Goal: Task Accomplishment & Management: Manage account settings

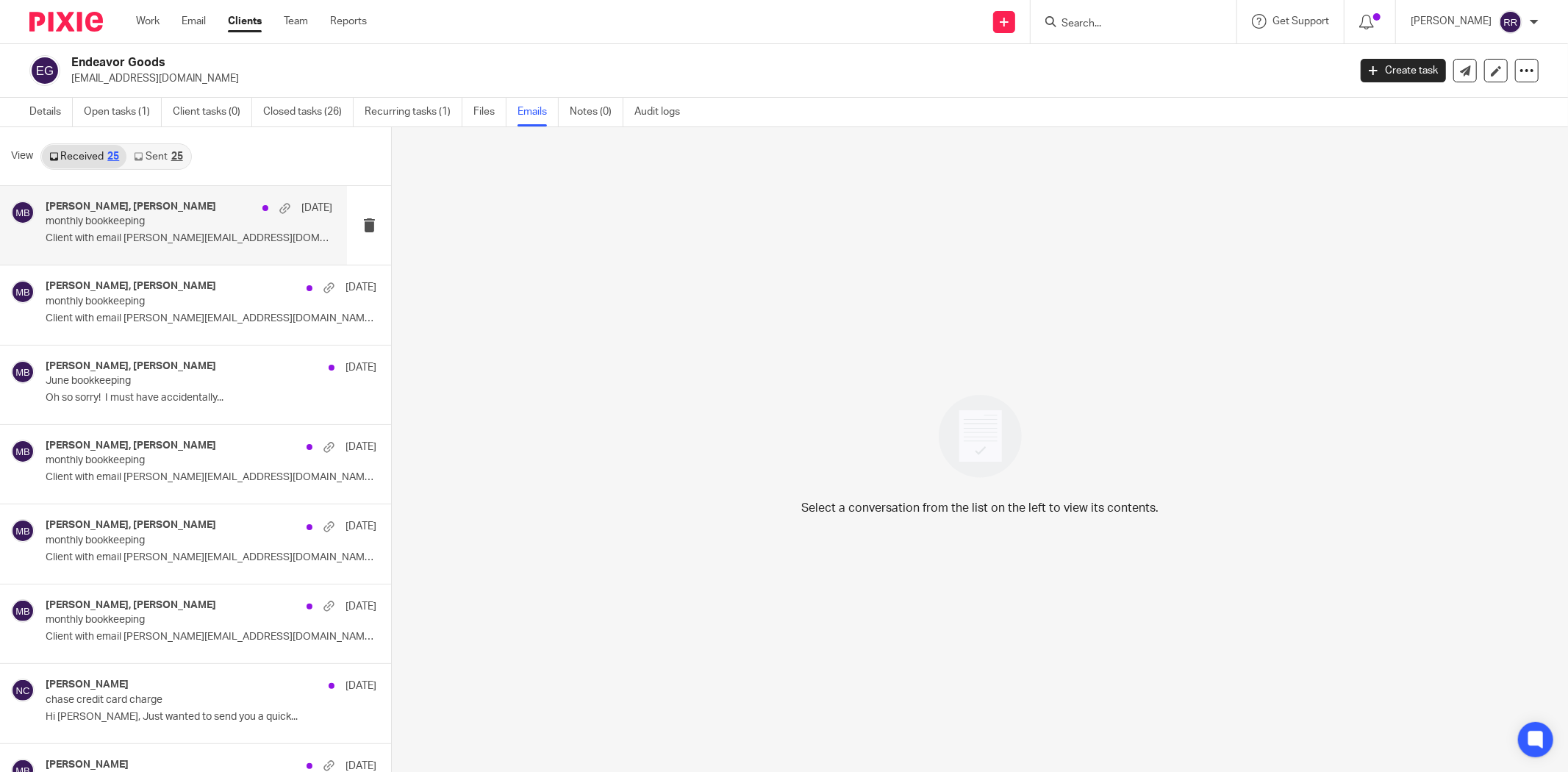
click at [136, 215] on p "monthly bookkeeping" at bounding box center [159, 221] width 229 height 12
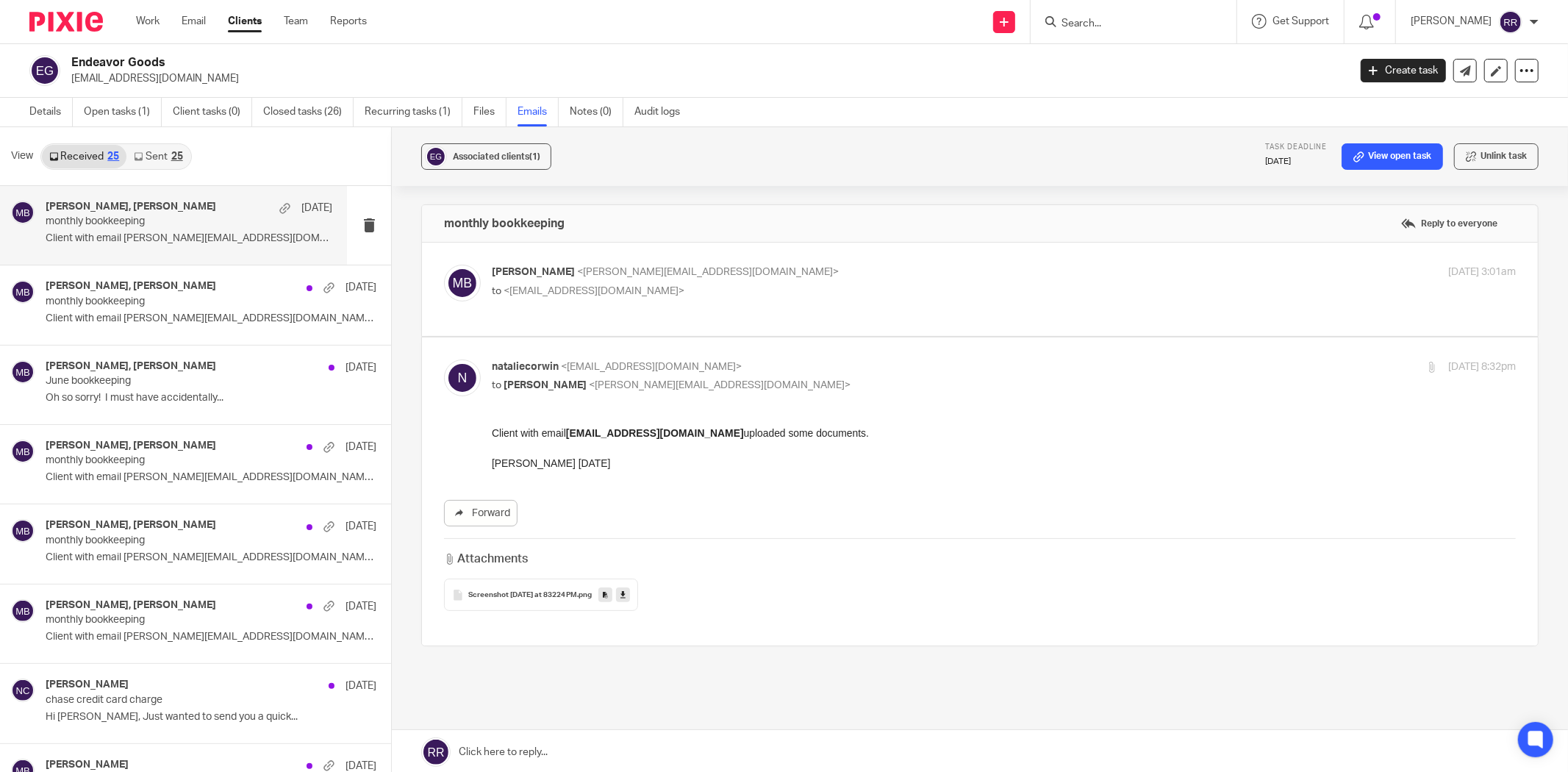
click at [535, 597] on span "Screenshot 2025-09-01 at 83224 PM" at bounding box center [522, 595] width 109 height 9
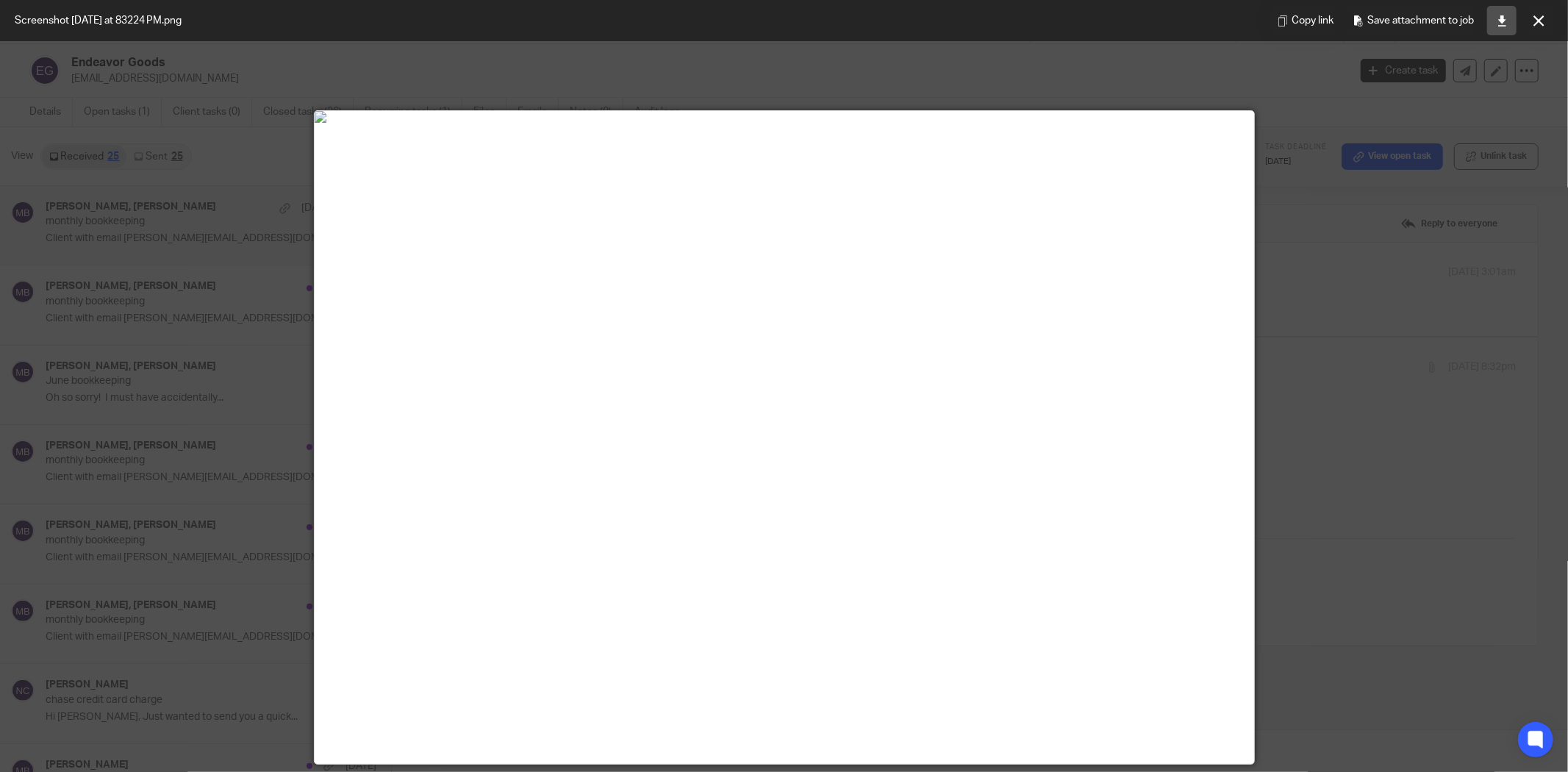
click at [1501, 20] on icon at bounding box center [1502, 20] width 11 height 11
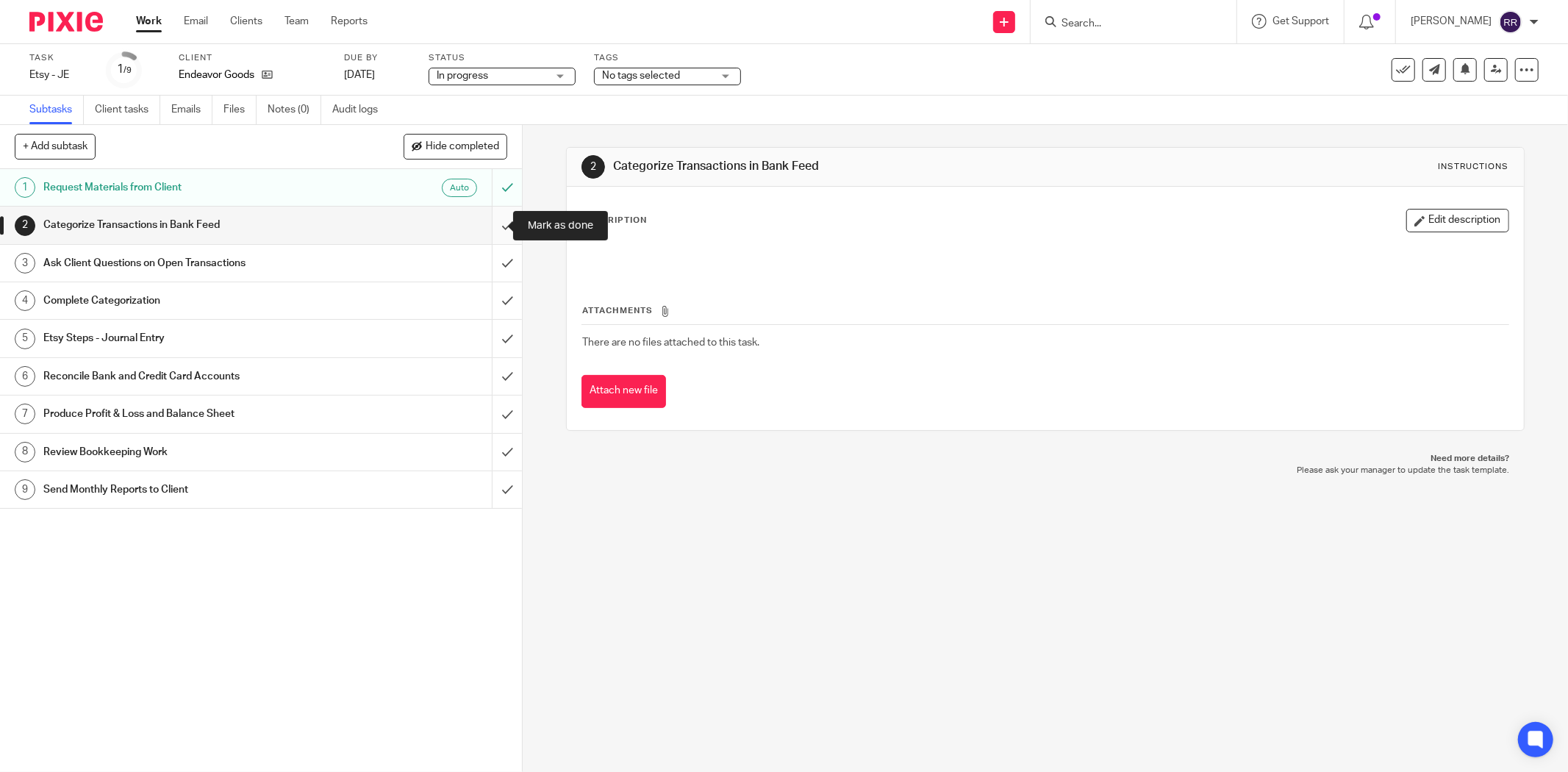
click at [495, 229] on input "submit" at bounding box center [261, 225] width 522 height 36
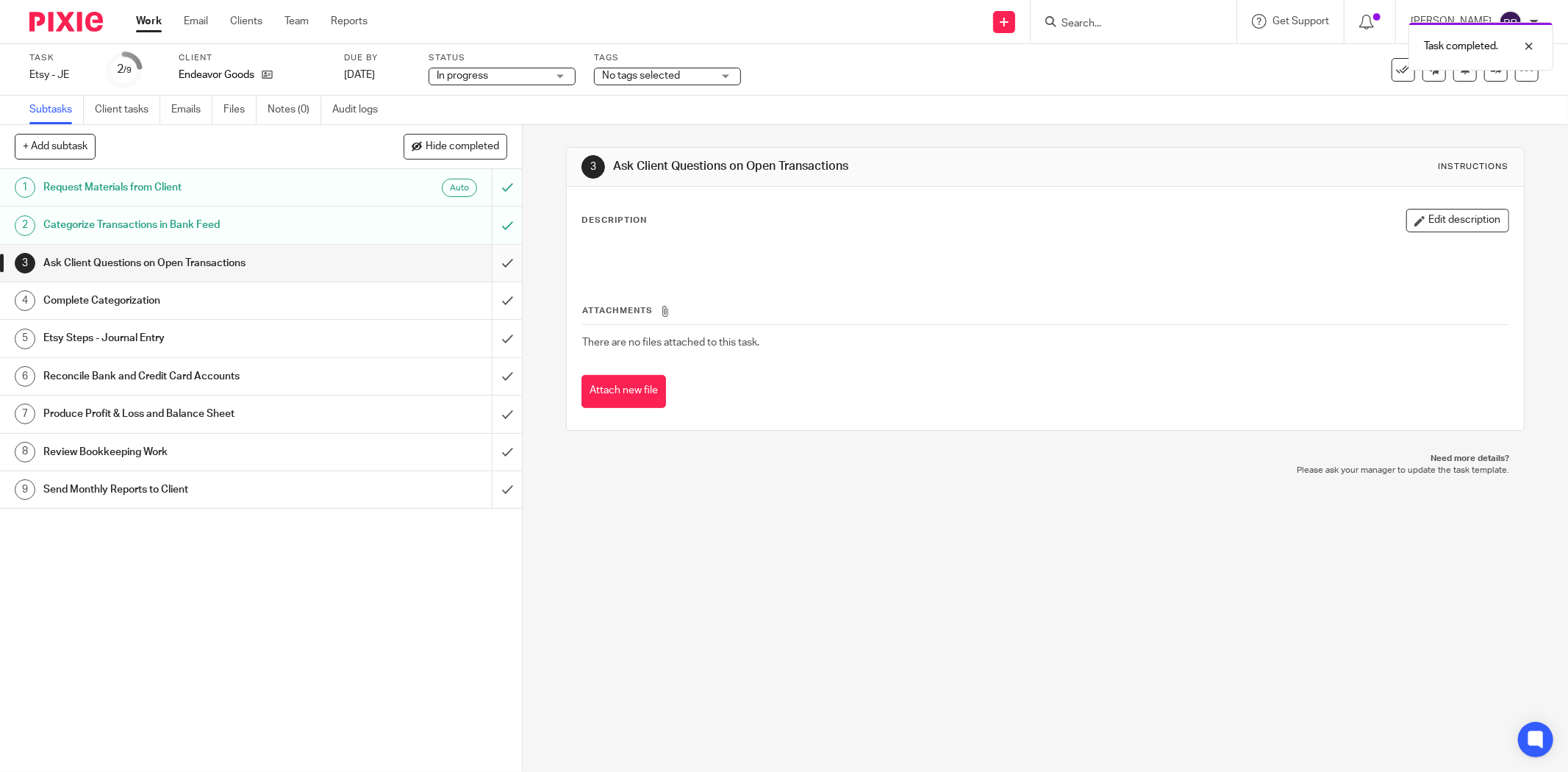
click at [490, 266] on input "submit" at bounding box center [261, 263] width 522 height 36
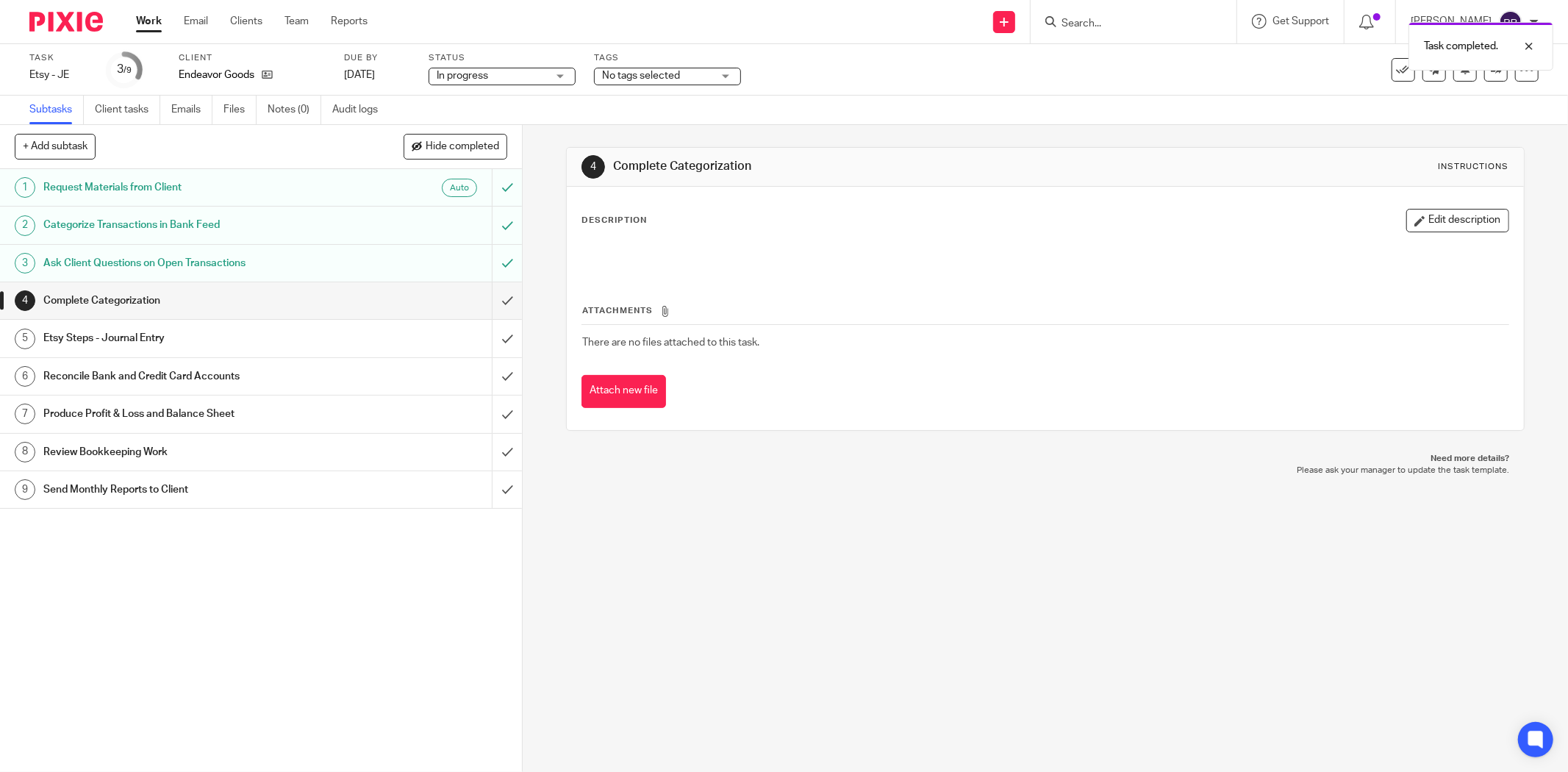
click at [493, 302] on input "submit" at bounding box center [261, 301] width 522 height 36
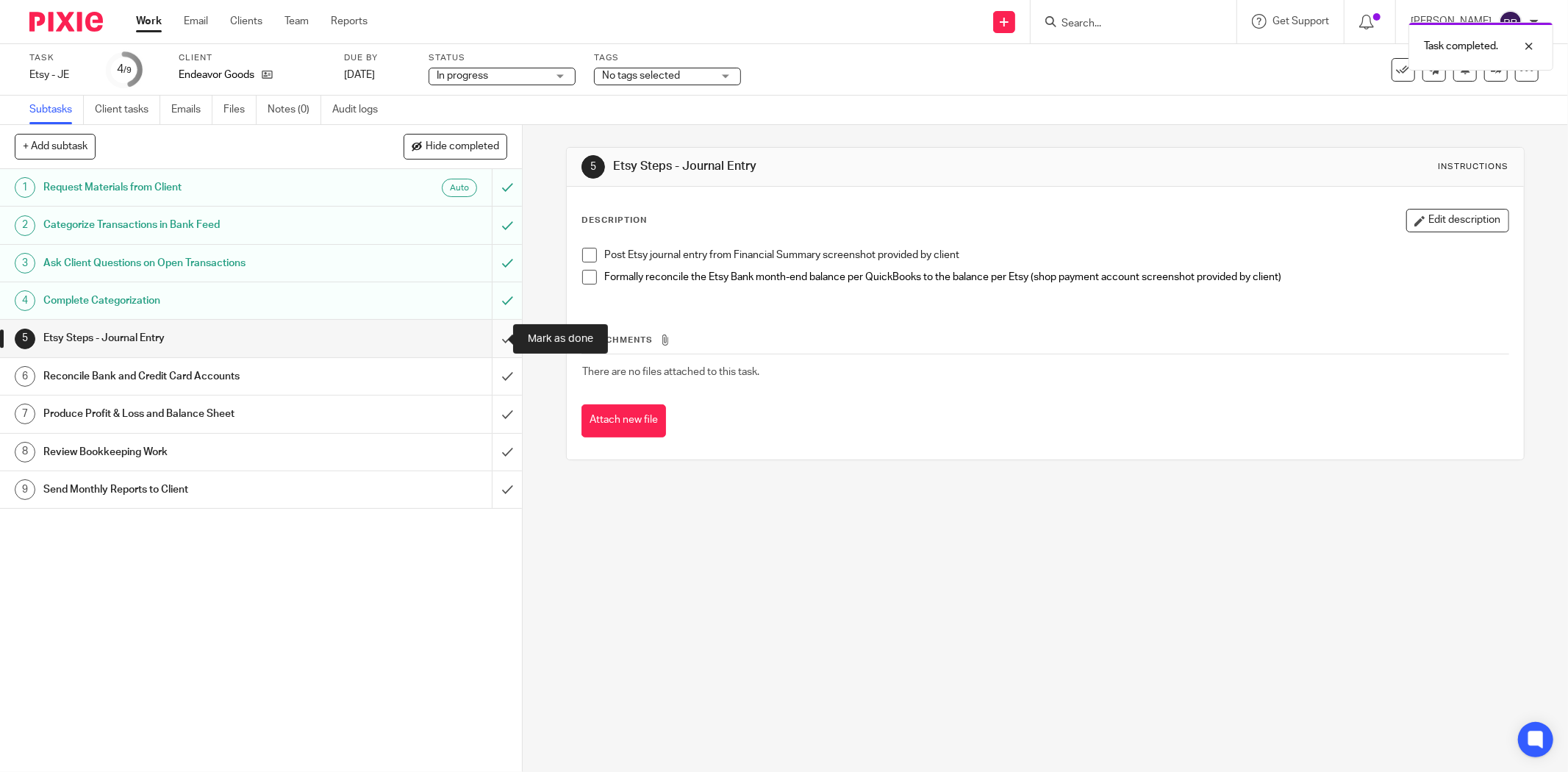
click at [493, 347] on input "submit" at bounding box center [261, 338] width 522 height 36
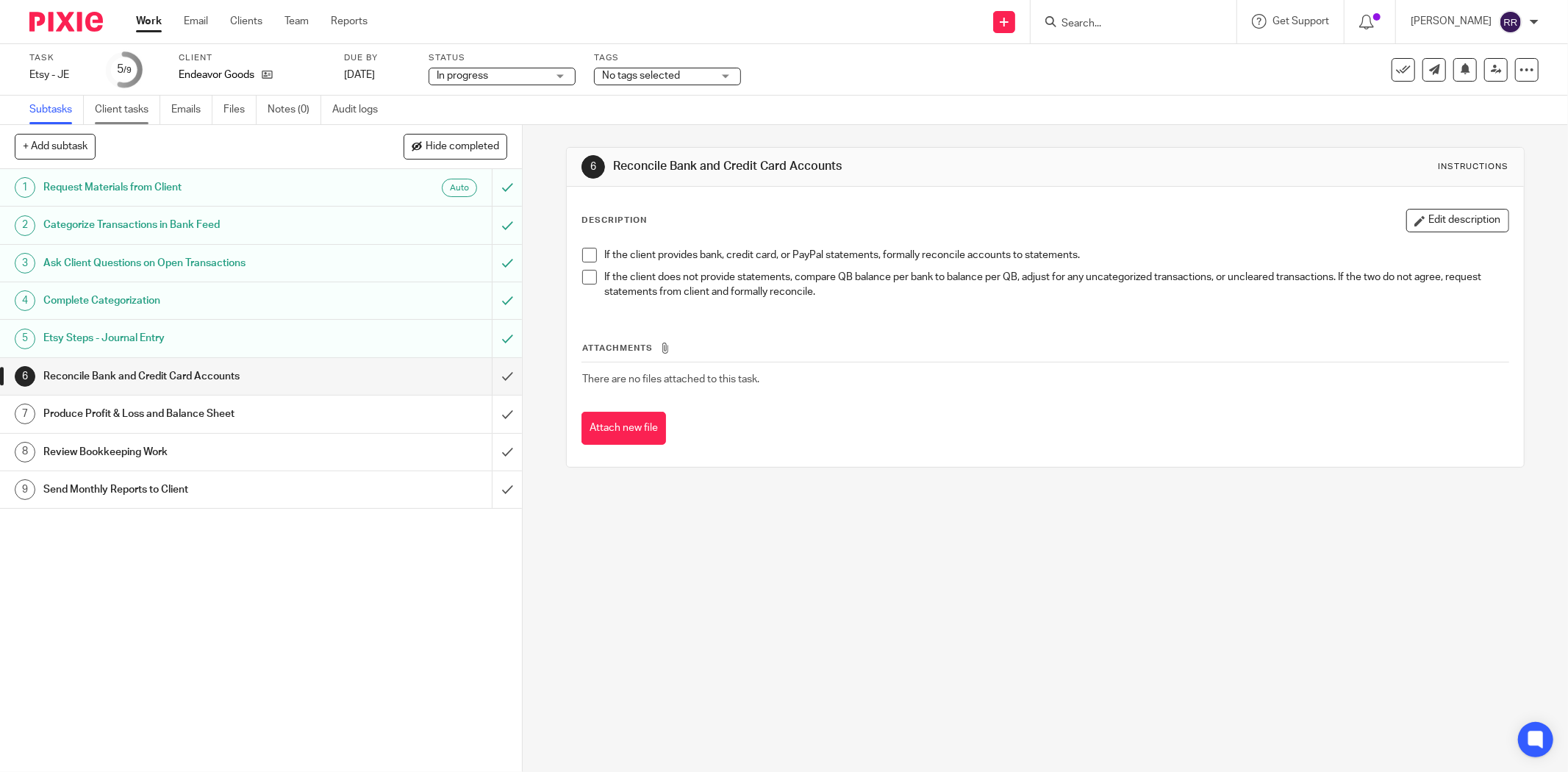
click at [109, 101] on link "Client tasks" at bounding box center [128, 110] width 65 height 29
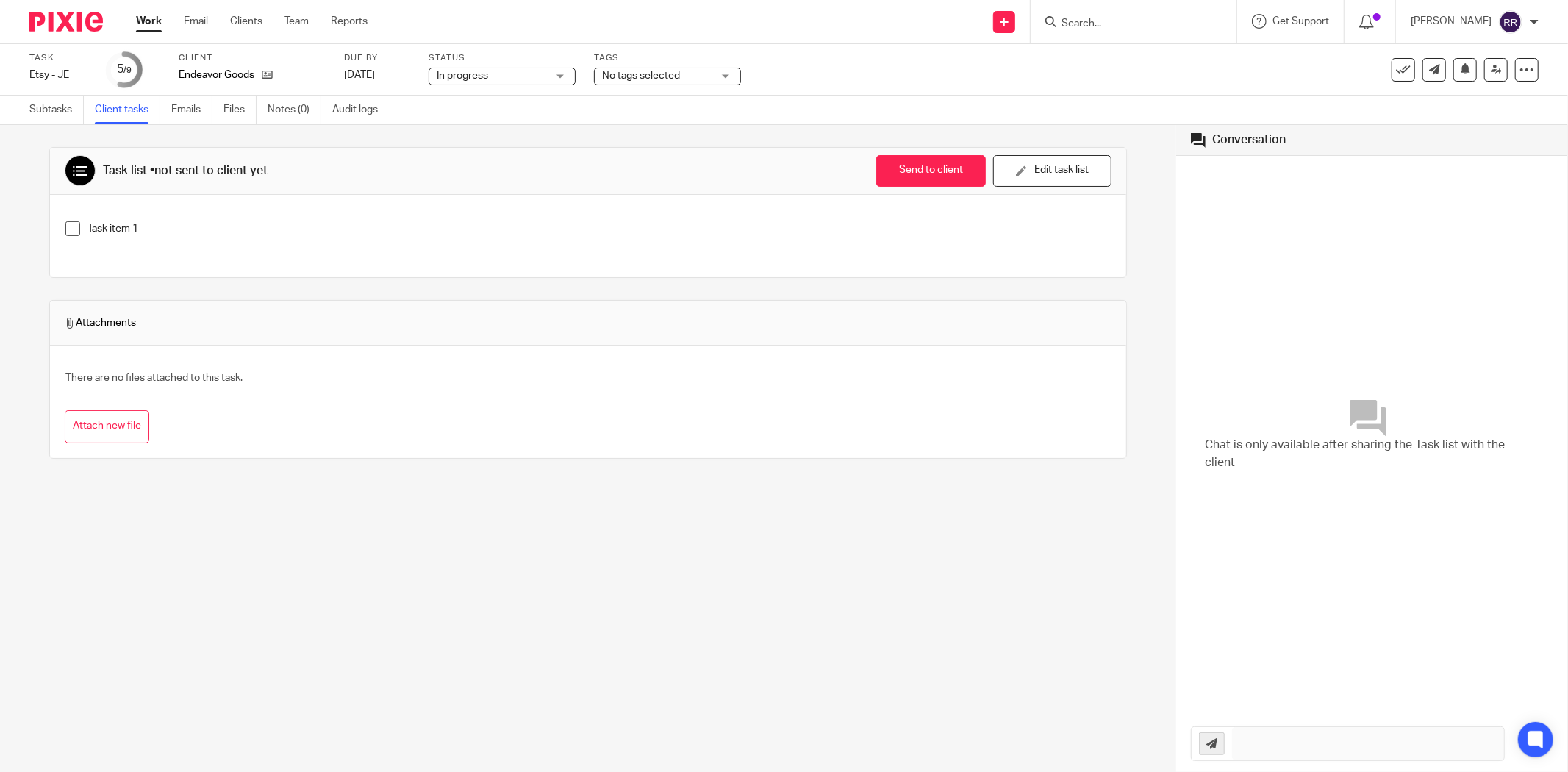
click at [149, 19] on link "Work" at bounding box center [149, 21] width 26 height 14
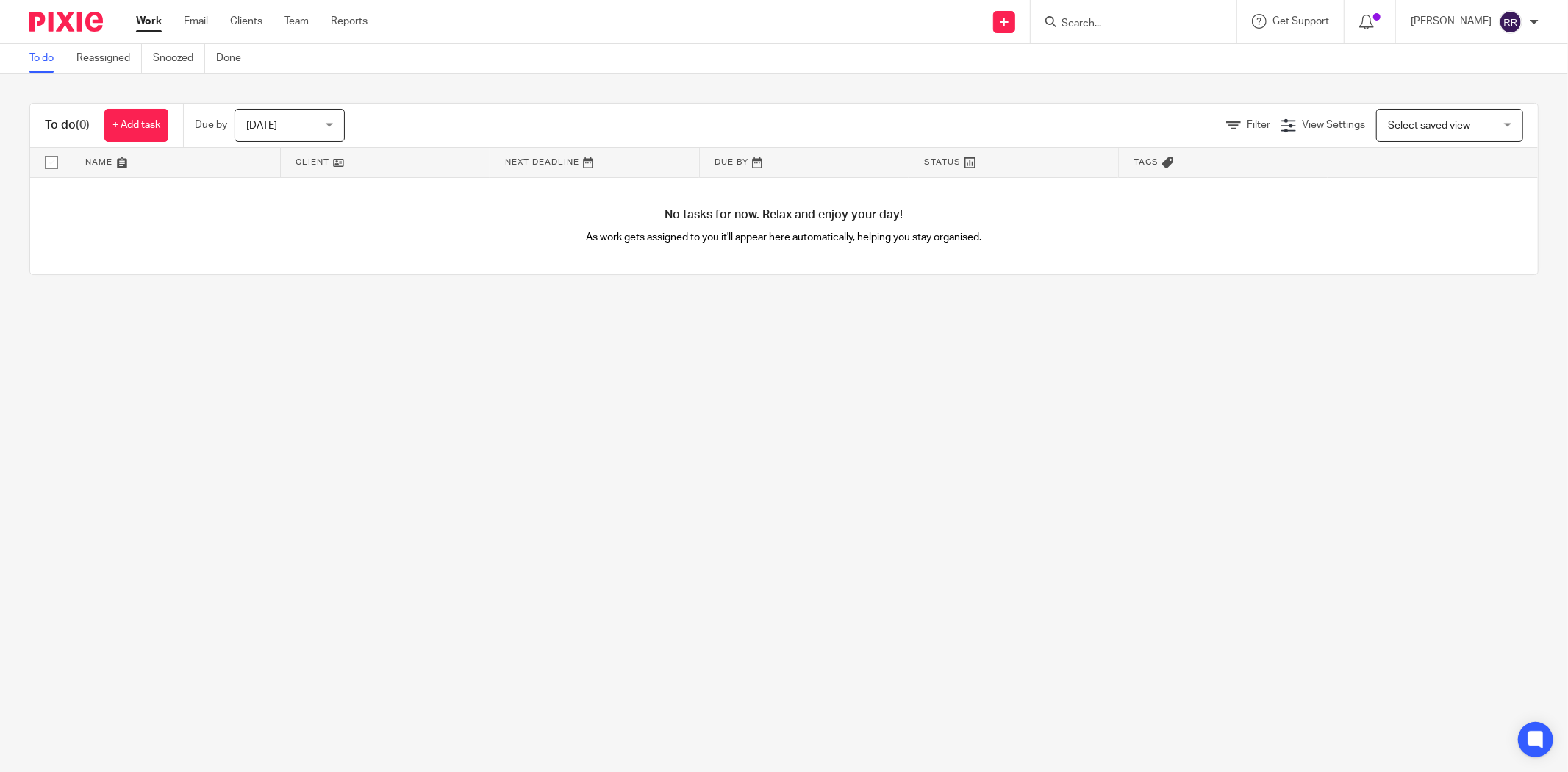
click at [45, 60] on link "To do" at bounding box center [48, 59] width 36 height 29
click at [244, 19] on link "Clients" at bounding box center [247, 21] width 33 height 14
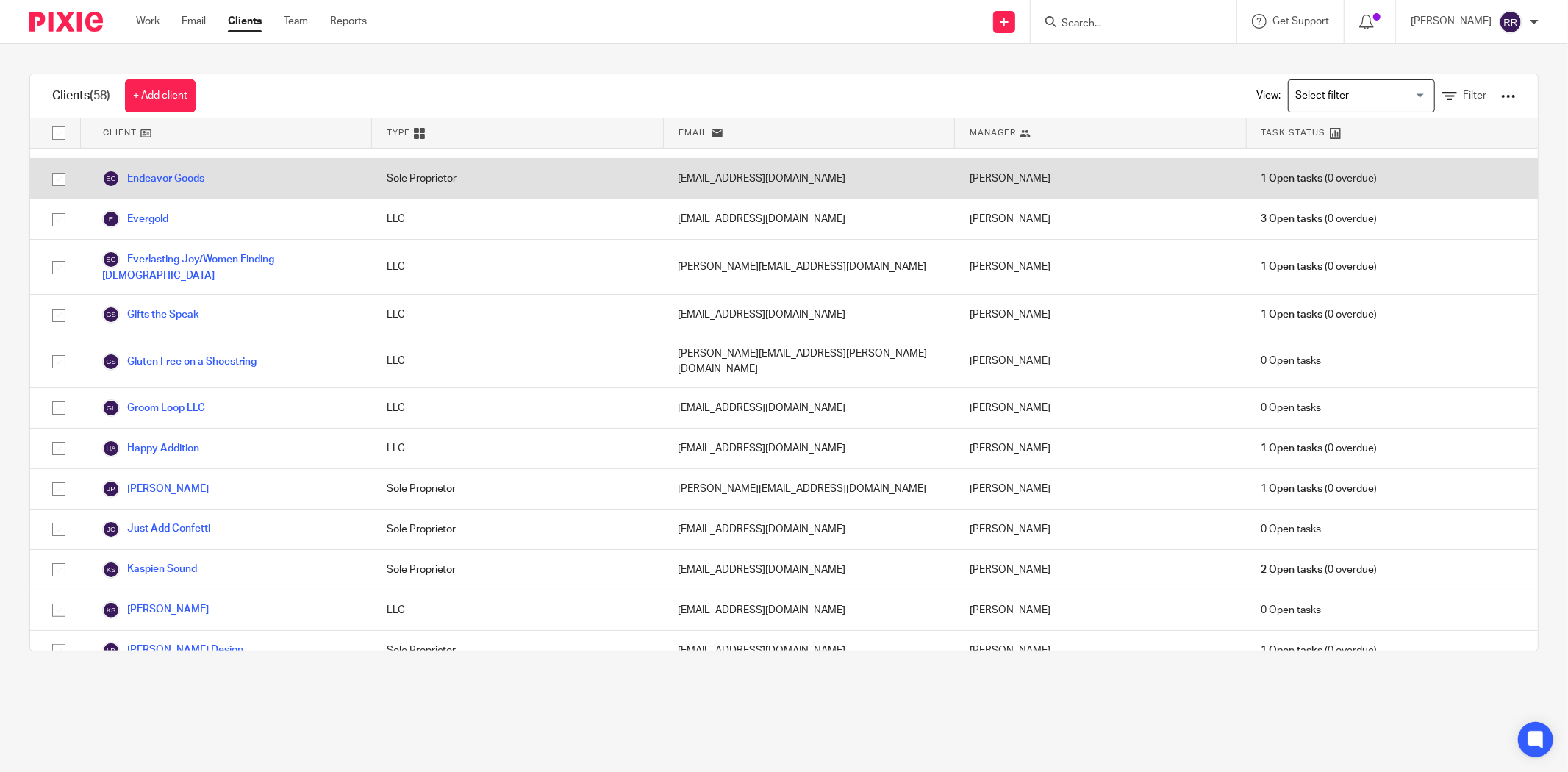
scroll to position [490, 0]
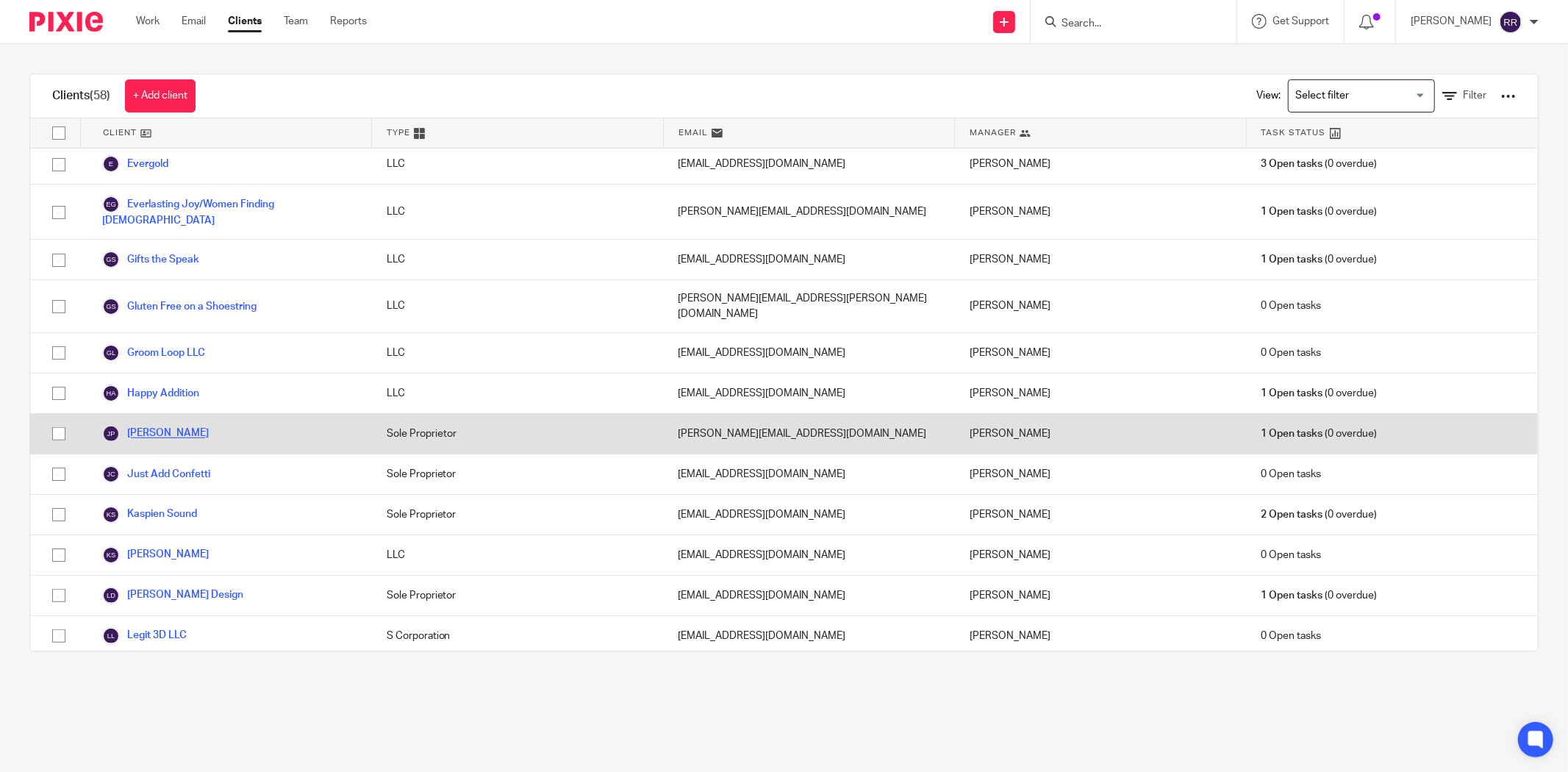
click at [143, 425] on link "Jane Peyrouse" at bounding box center [155, 434] width 107 height 17
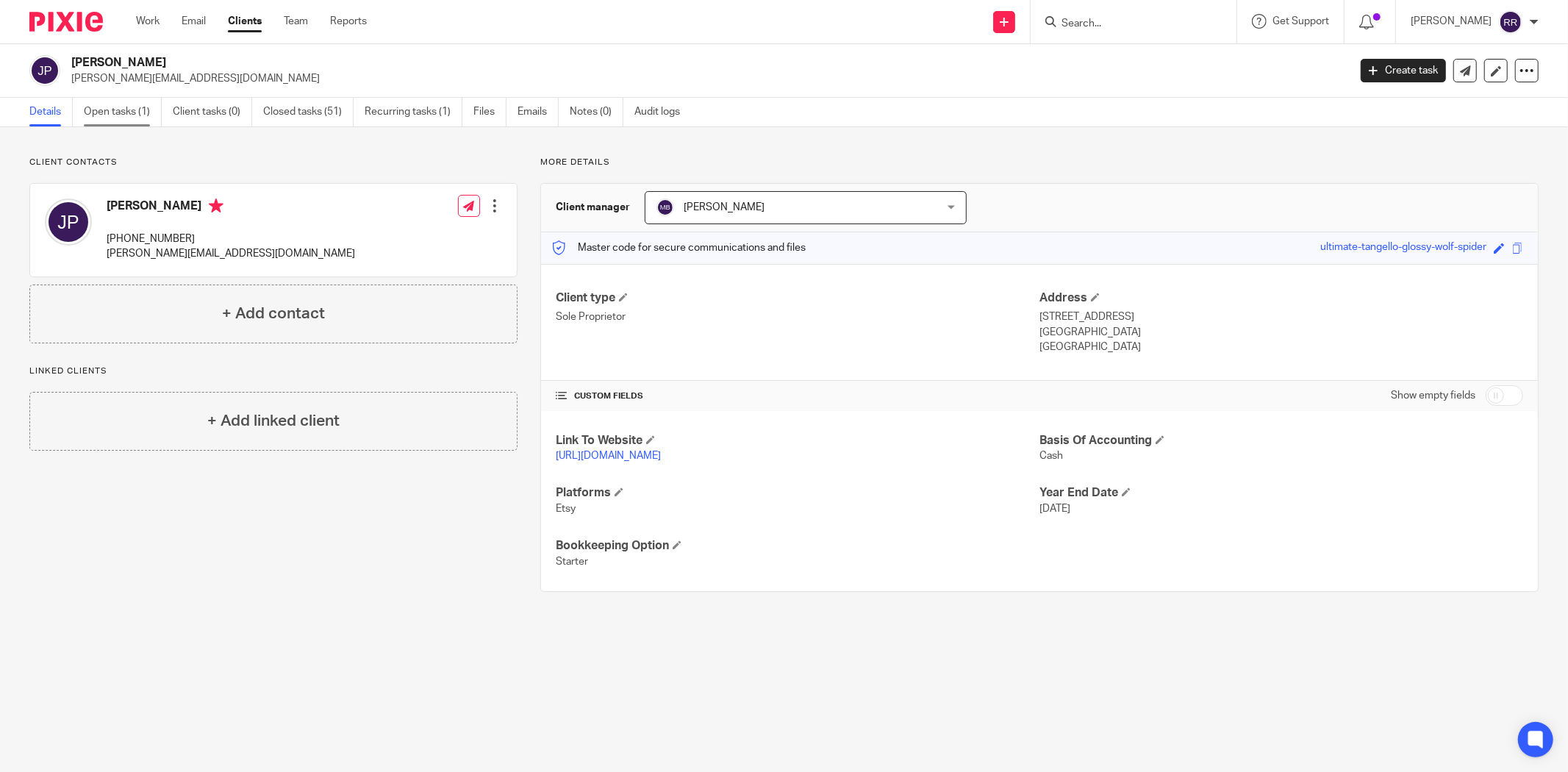
click at [115, 112] on link "Open tasks (1)" at bounding box center [122, 112] width 78 height 29
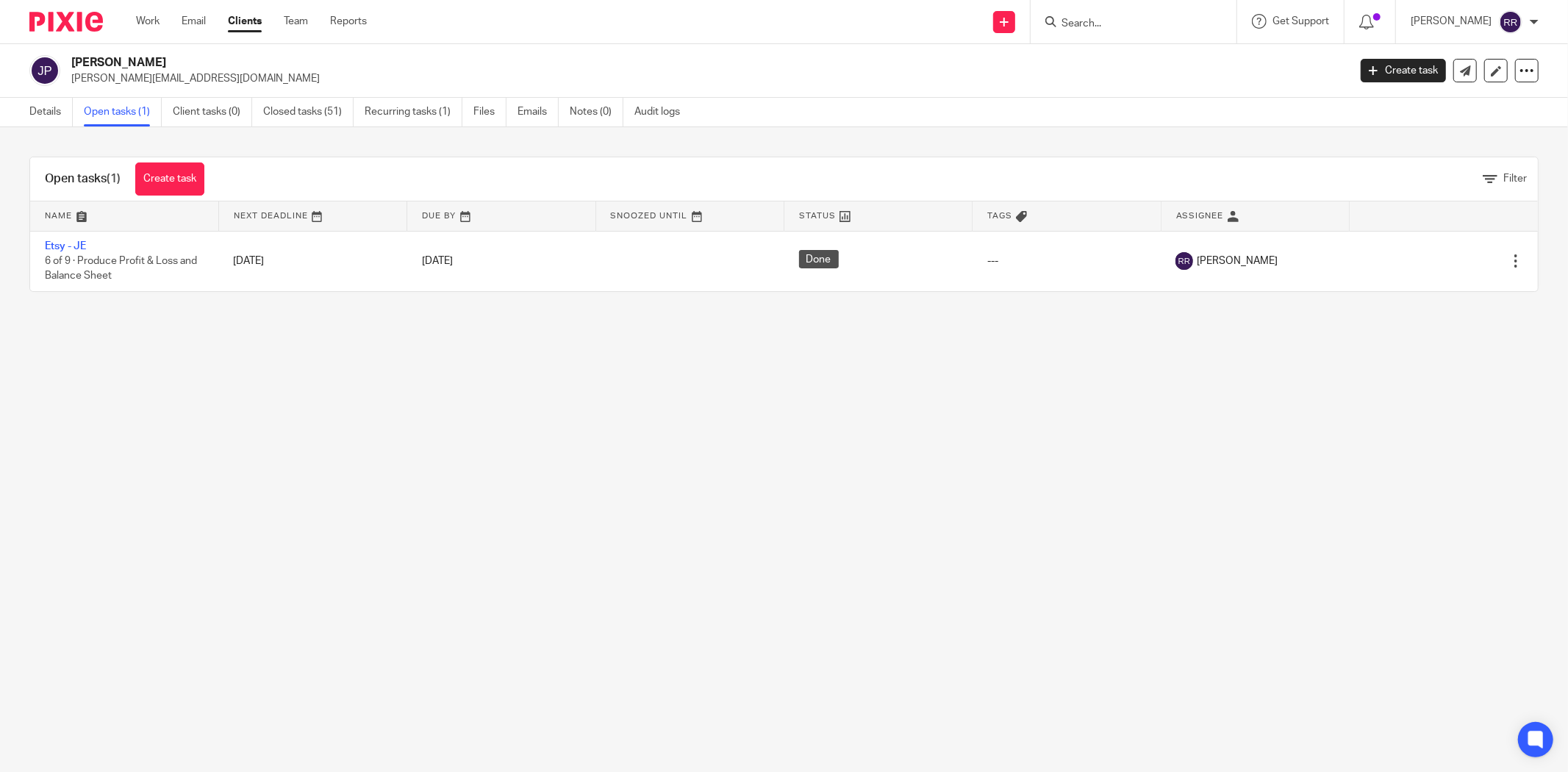
click at [253, 22] on link "Clients" at bounding box center [244, 21] width 34 height 14
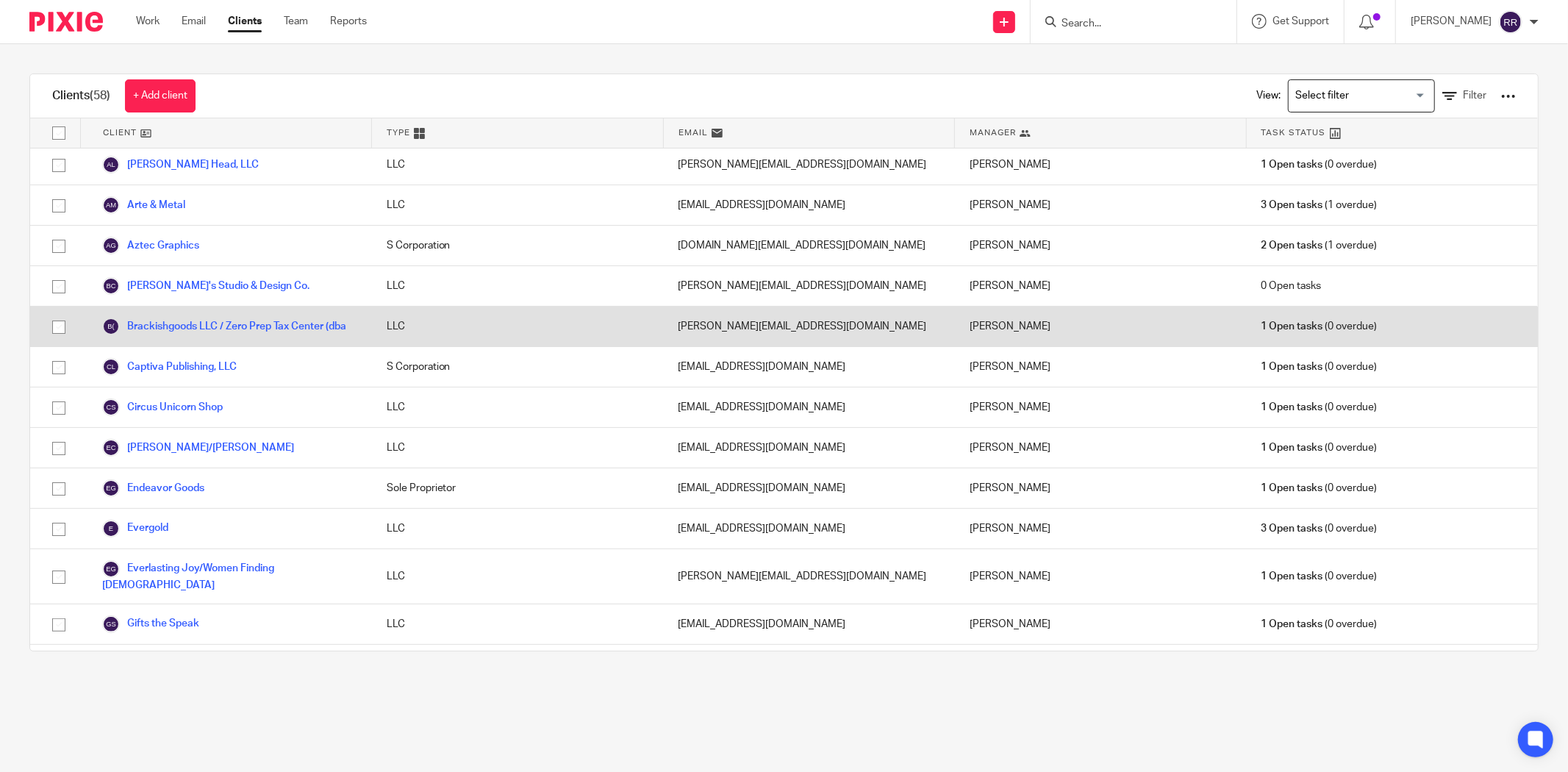
scroll to position [163, 0]
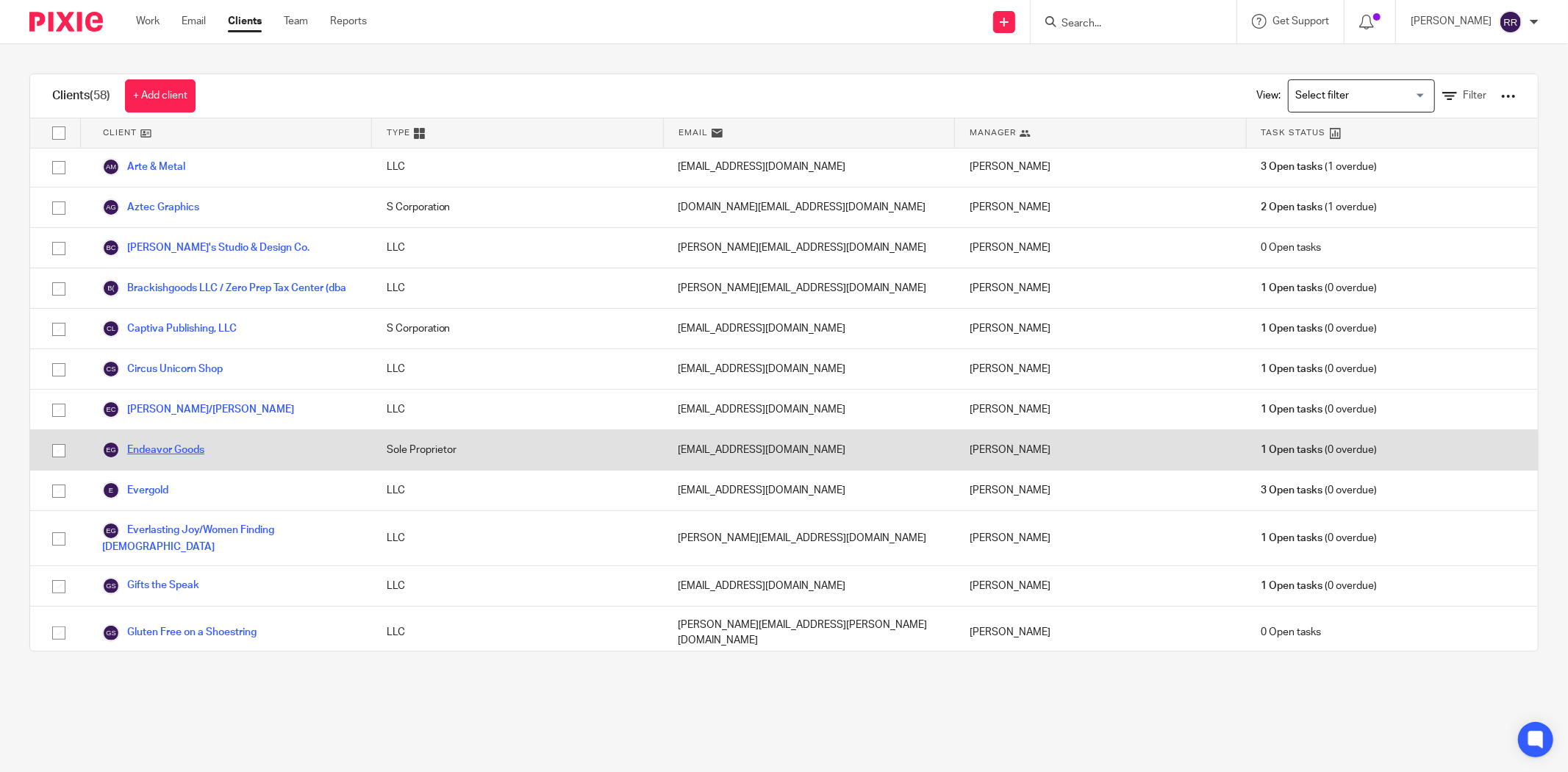
click at [158, 459] on link "Endeavor Goods" at bounding box center [153, 449] width 102 height 17
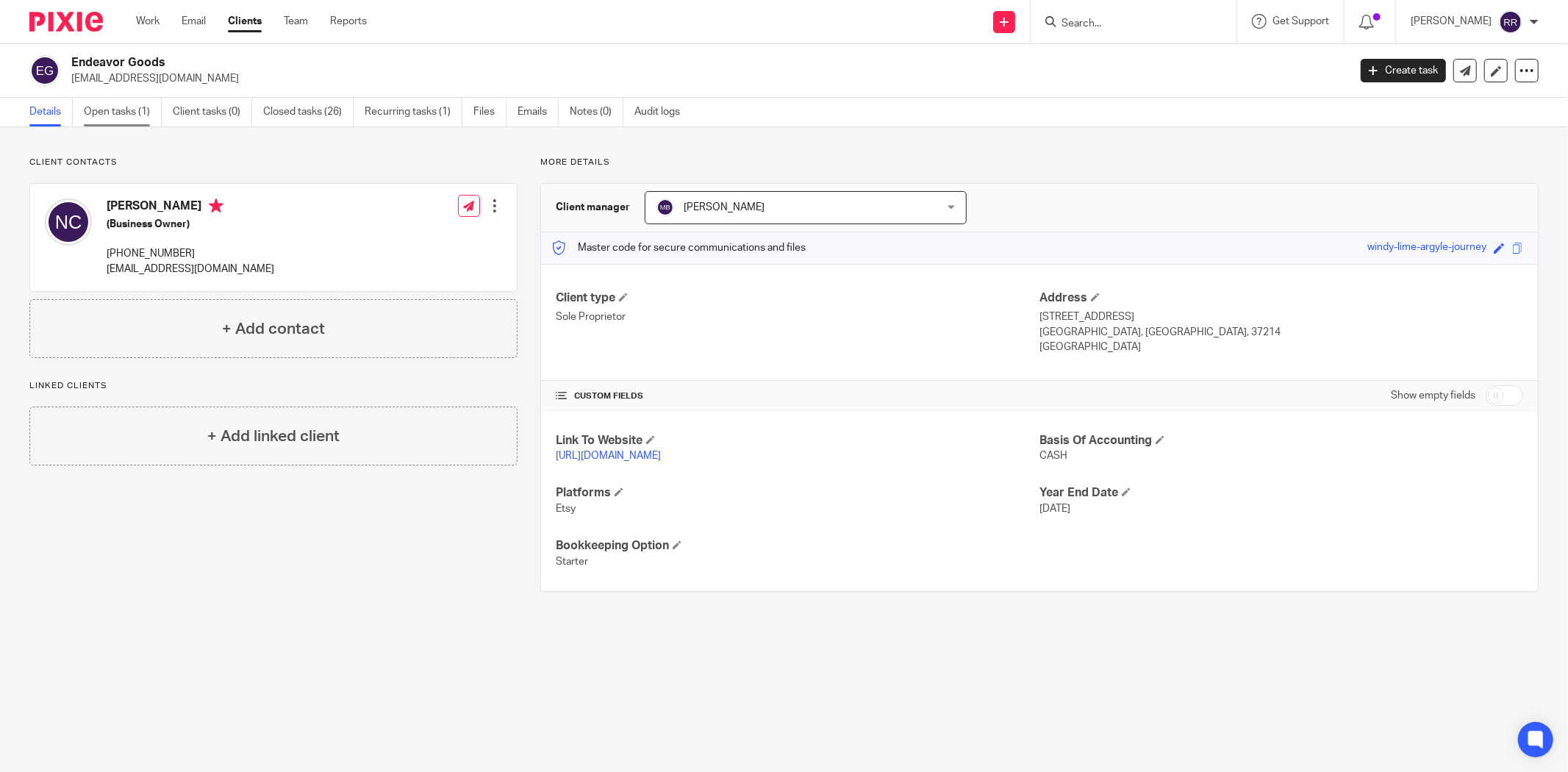
click at [123, 114] on link "Open tasks (1)" at bounding box center [122, 112] width 78 height 29
